Goal: Information Seeking & Learning: Learn about a topic

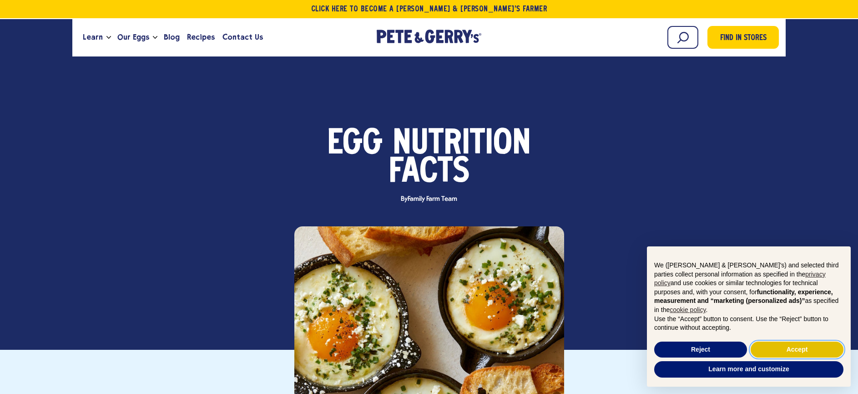
click at [776, 353] on button "Accept" at bounding box center [797, 349] width 93 height 16
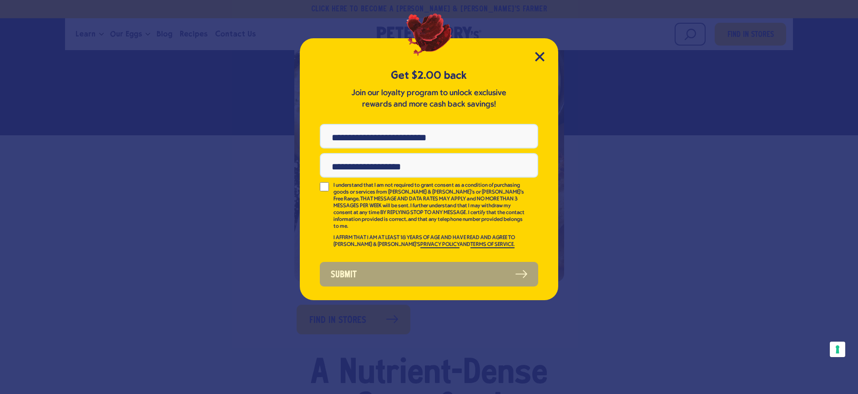
scroll to position [222, 0]
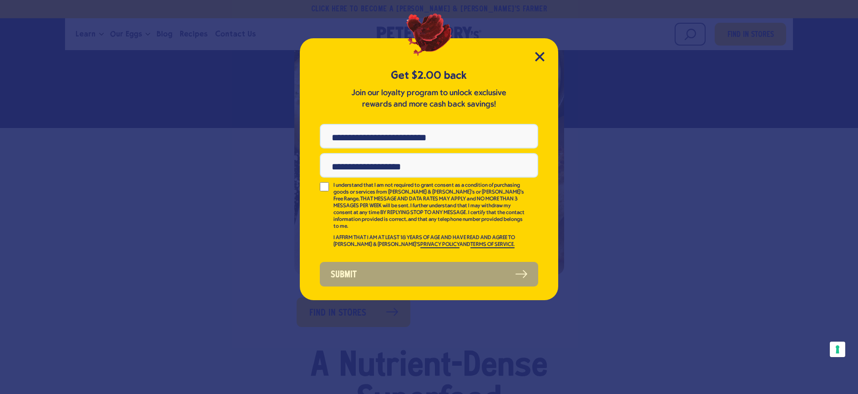
click at [543, 62] on div "Get $2.00 back Join our loyalty program to unlock exclusive rewards and more ca…" at bounding box center [429, 169] width 258 height 262
click at [543, 55] on icon "Close Modal" at bounding box center [540, 57] width 10 height 10
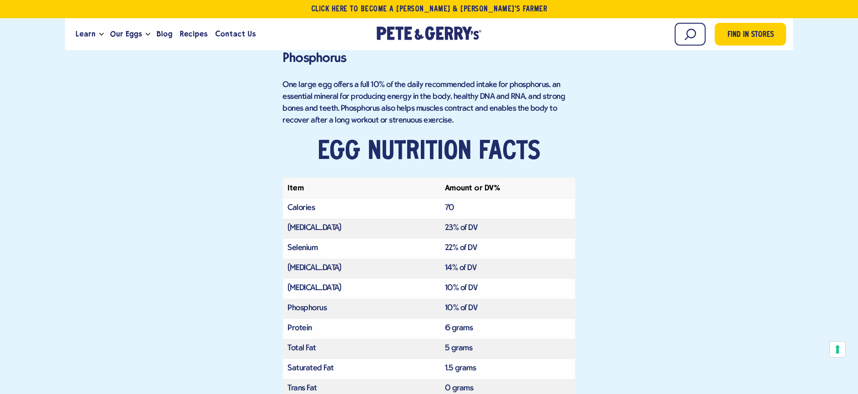
scroll to position [2049, 0]
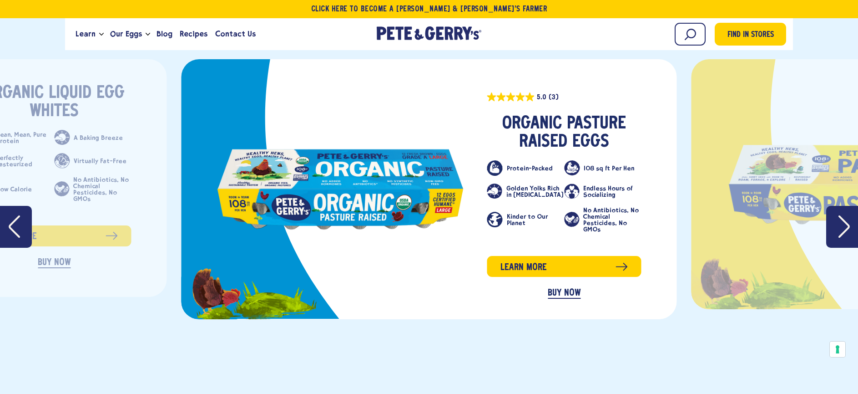
scroll to position [1938, 0]
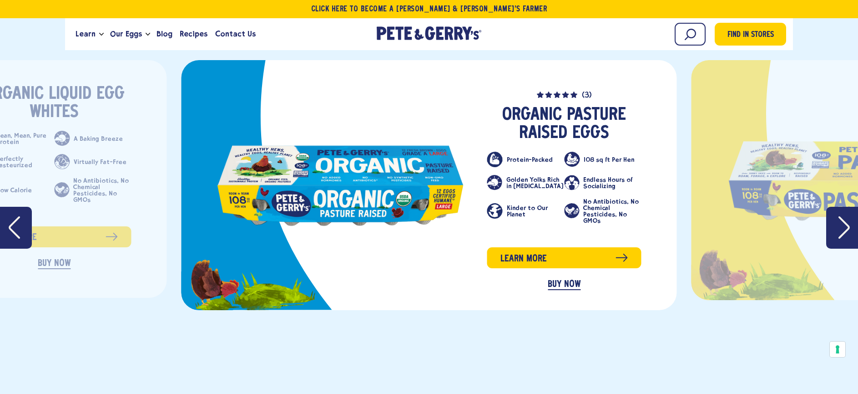
click at [851, 208] on button "Next" at bounding box center [842, 228] width 32 height 42
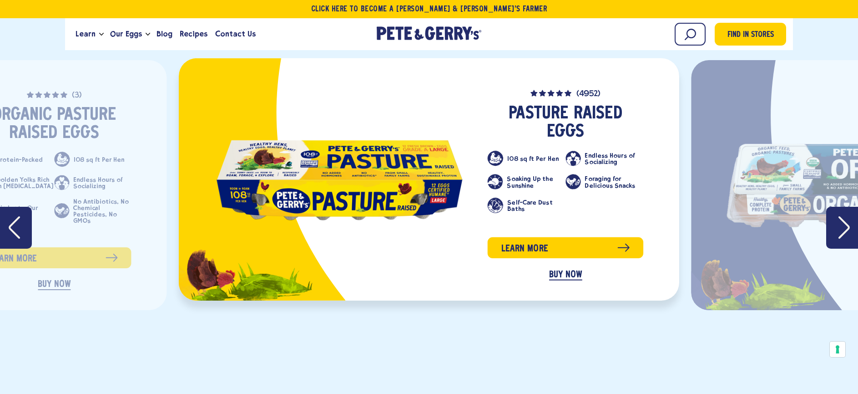
click at [527, 152] on ul "108 sq ft Per Hen Endless Hours of Socializing Soaking Up the Sunshine Foraging…" at bounding box center [566, 186] width 156 height 71
click at [336, 197] on link "slide 2 of 4" at bounding box center [340, 179] width 250 height 86
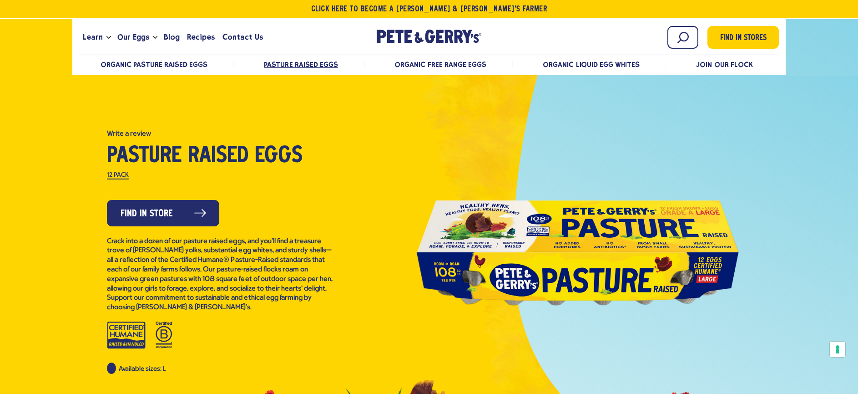
click at [576, 231] on div at bounding box center [578, 252] width 328 height 205
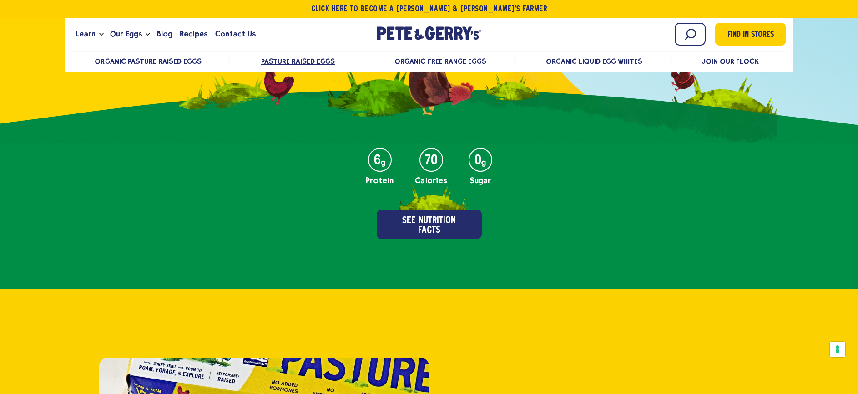
scroll to position [321, 0]
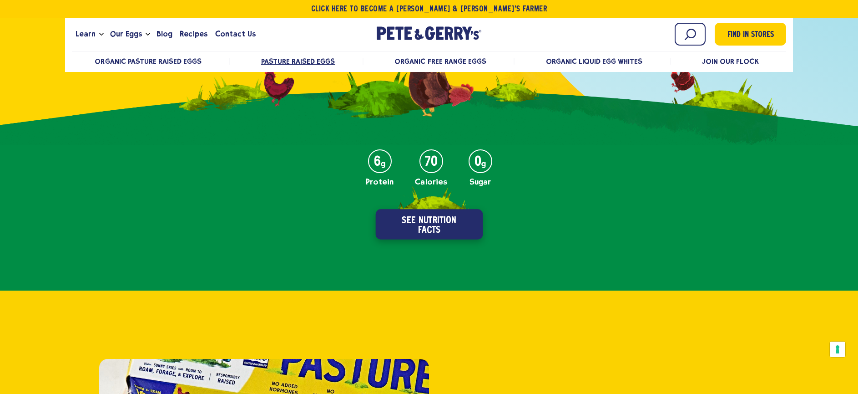
click at [397, 221] on button "See Nutrition Facts" at bounding box center [428, 224] width 107 height 30
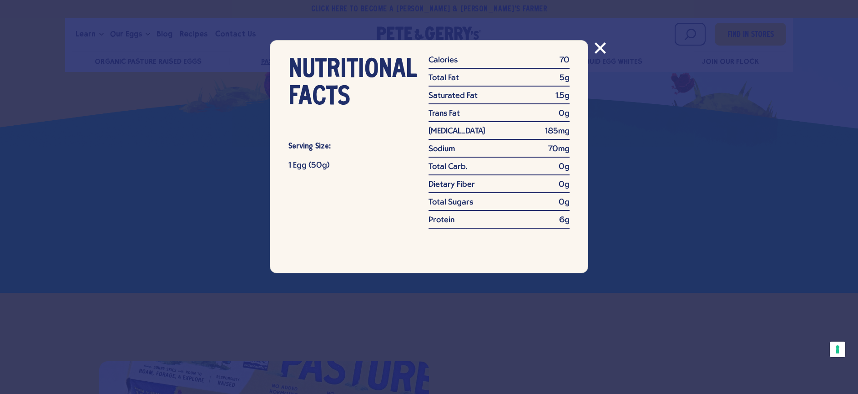
click at [602, 49] on icon "Close modal" at bounding box center [601, 48] width 10 height 10
